Goal: Navigation & Orientation: Find specific page/section

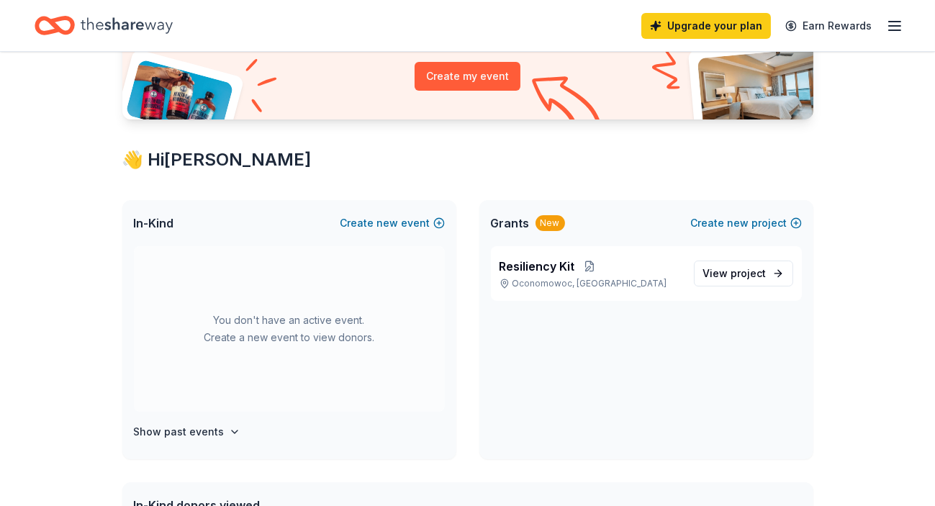
scroll to position [176, 0]
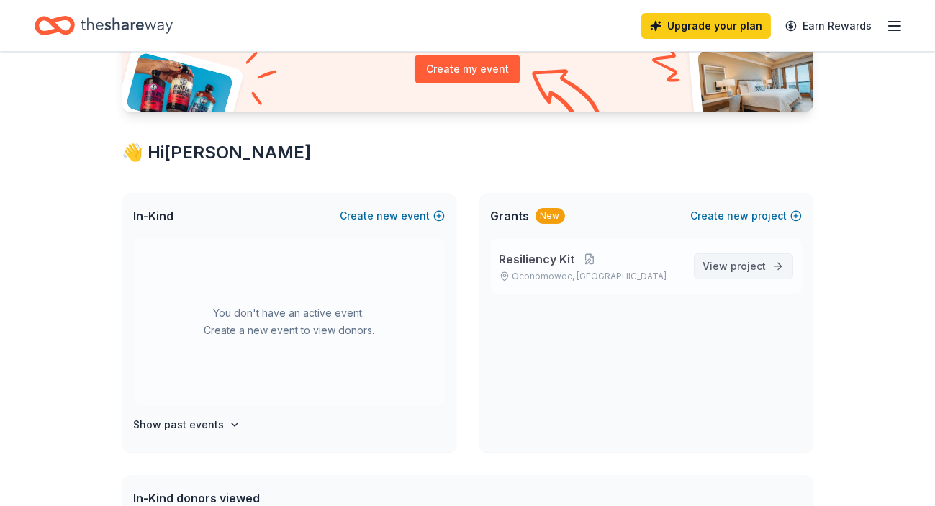
click at [740, 265] on span "project" at bounding box center [749, 266] width 35 height 12
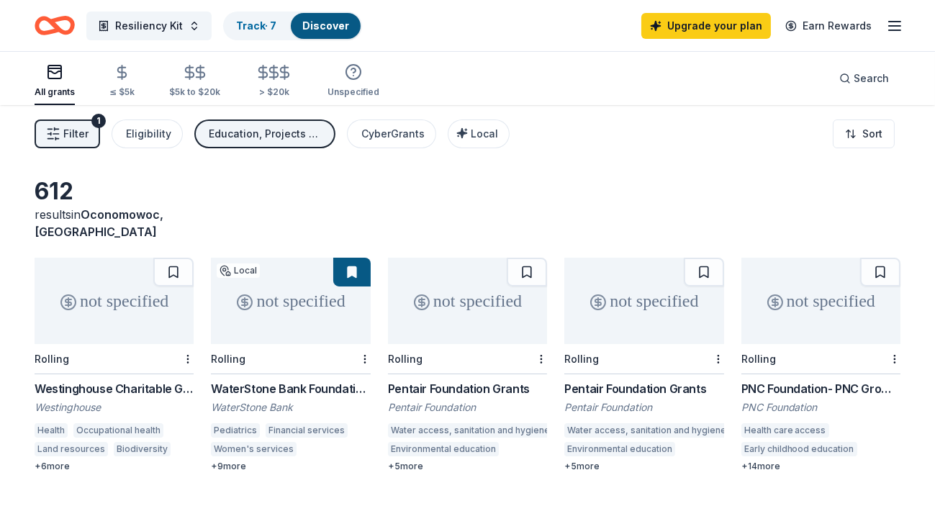
click at [63, 140] on span "Filter" at bounding box center [75, 133] width 25 height 17
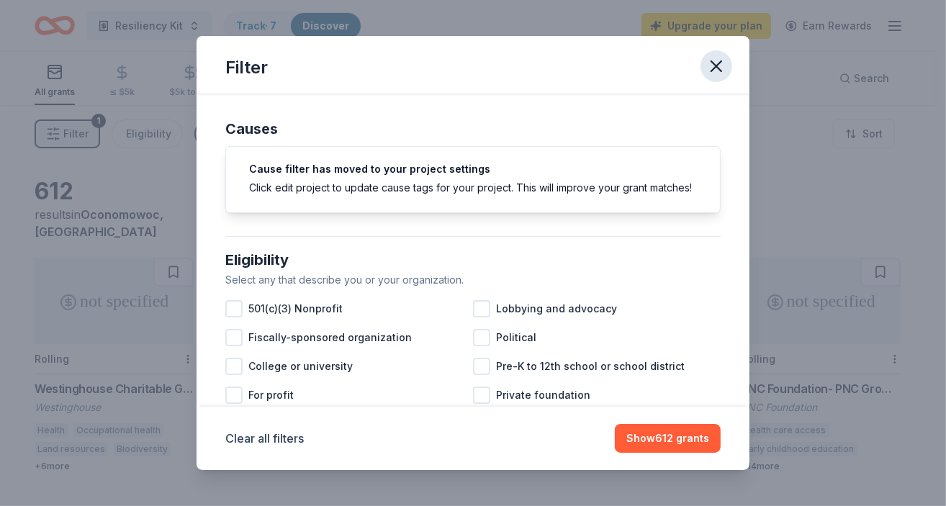
click at [716, 68] on icon "button" at bounding box center [716, 66] width 20 height 20
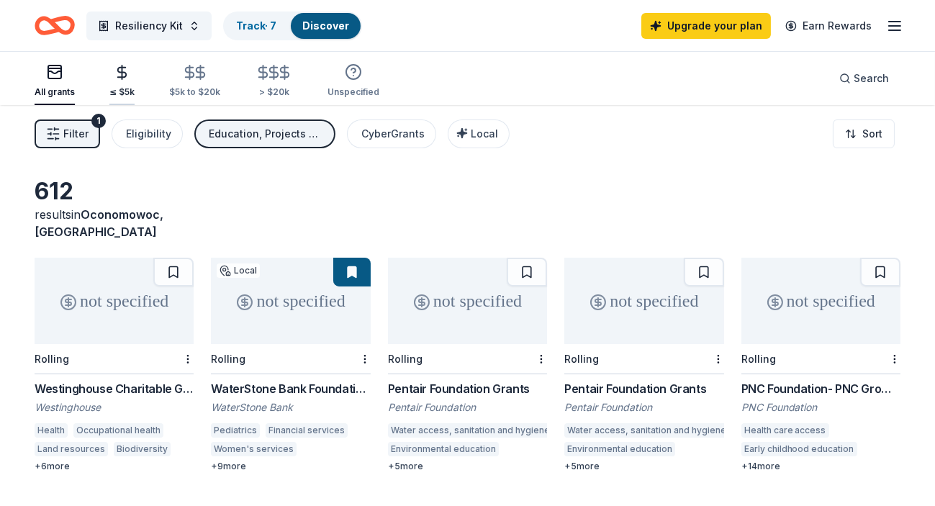
click at [123, 73] on icon "button" at bounding box center [122, 72] width 17 height 17
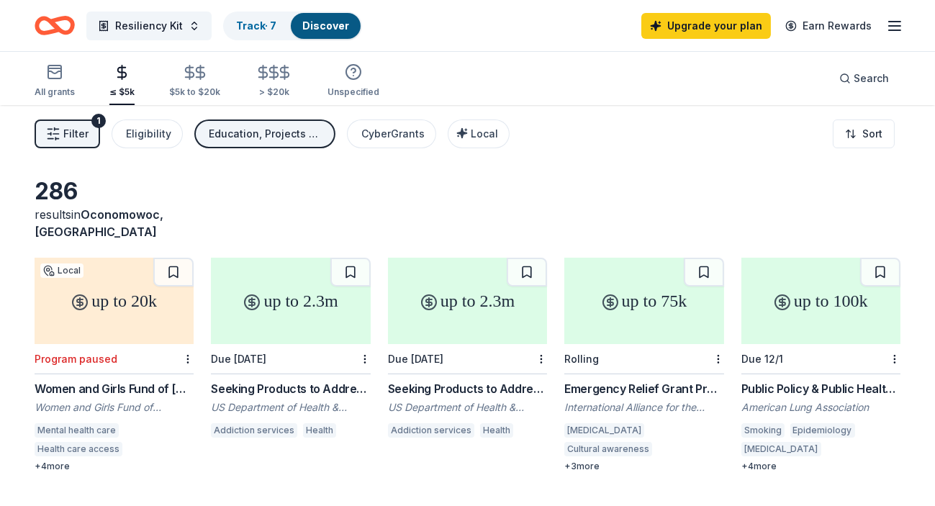
drag, startPoint x: 935, startPoint y: 115, endPoint x: 952, endPoint y: 163, distance: 50.6
click at [935, 163] on html "Resiliency Kit Track · 7 Discover Upgrade your plan Earn Rewards All grants ≤ $…" at bounding box center [467, 253] width 935 height 506
click at [893, 23] on icon "button" at bounding box center [894, 25] width 17 height 17
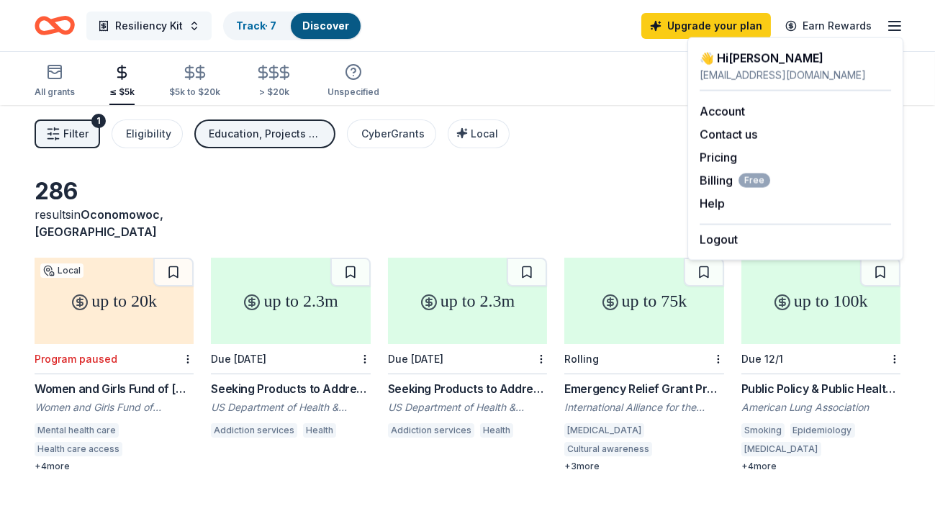
click at [131, 28] on span "Resiliency Kit" at bounding box center [149, 25] width 68 height 17
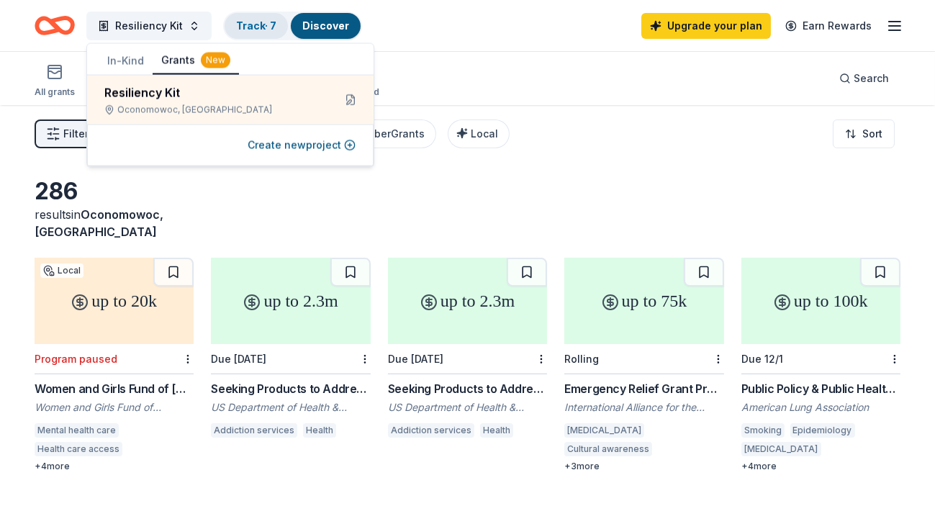
click at [248, 20] on link "Track · 7" at bounding box center [256, 25] width 40 height 12
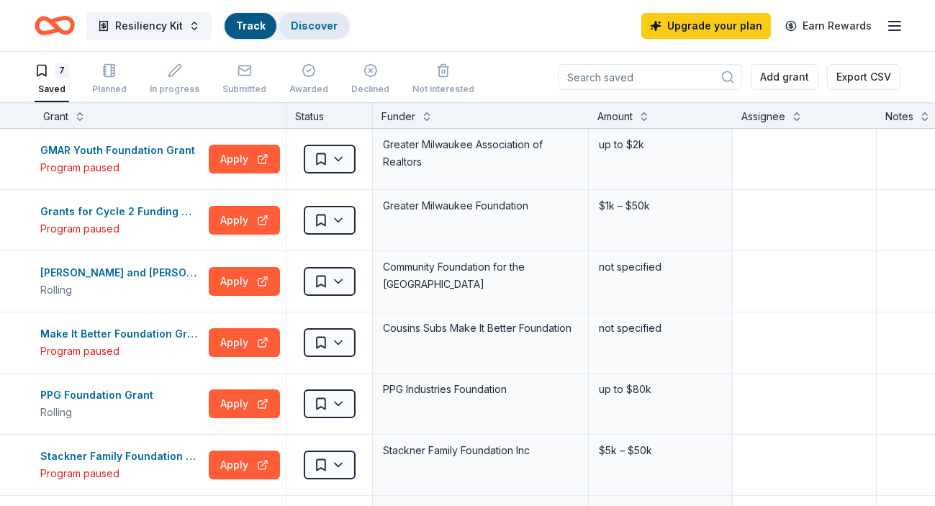
click at [313, 22] on link "Discover" at bounding box center [314, 25] width 47 height 12
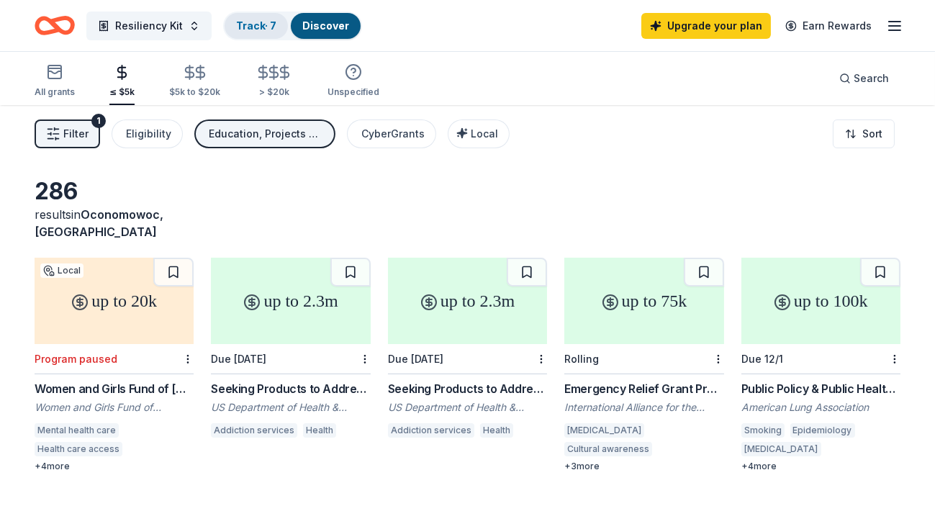
click at [251, 29] on link "Track · 7" at bounding box center [256, 25] width 40 height 12
click at [323, 27] on link "Discover" at bounding box center [325, 25] width 47 height 12
click at [55, 24] on icon "Home" at bounding box center [61, 25] width 22 height 14
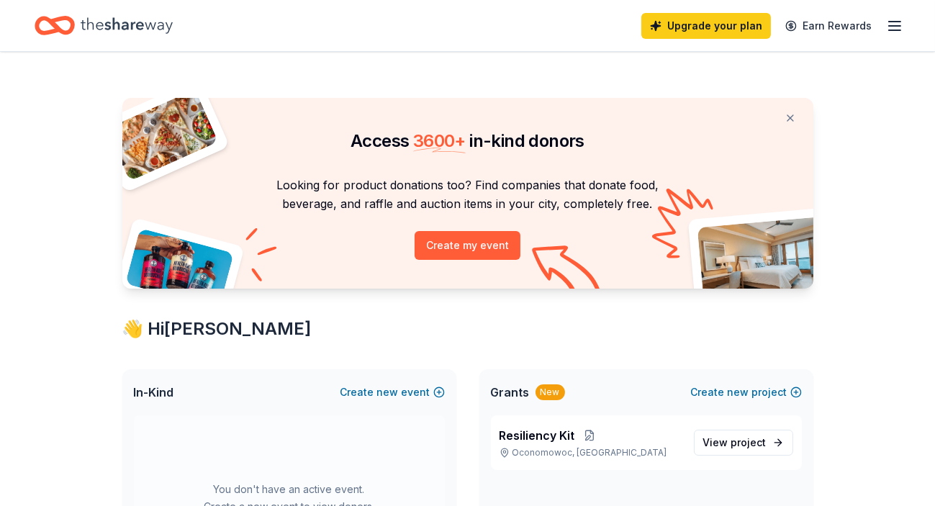
click at [896, 26] on line "button" at bounding box center [895, 26] width 12 height 0
